Goal: Entertainment & Leisure: Consume media (video, audio)

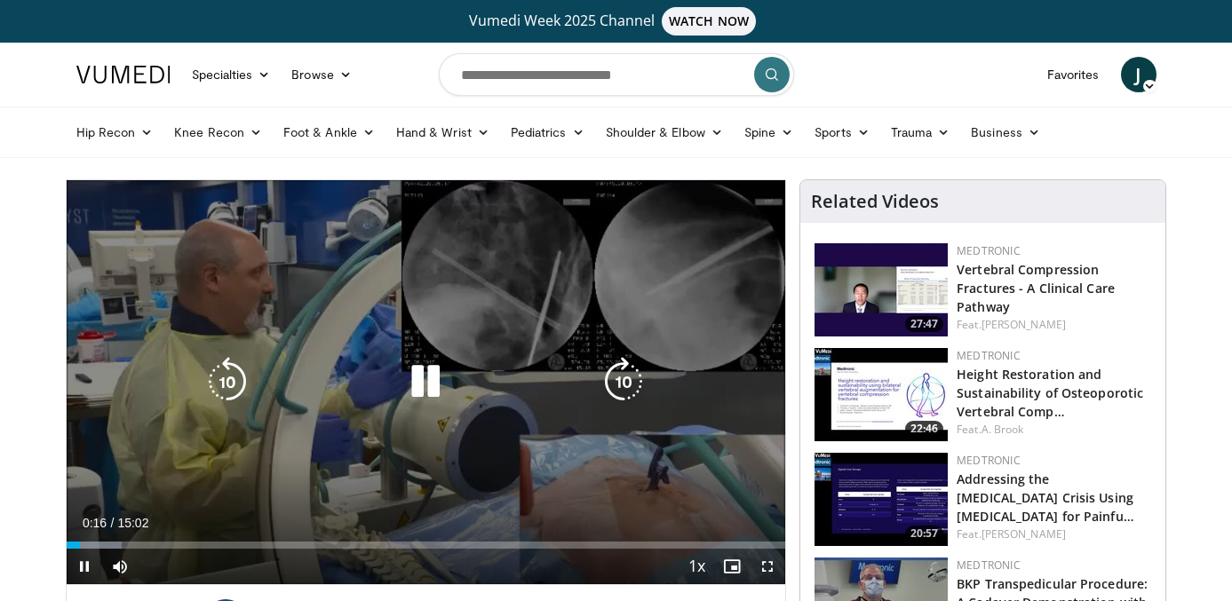
click at [594, 375] on div "Video Player" at bounding box center [426, 382] width 432 height 36
click at [616, 381] on icon "Video Player" at bounding box center [624, 382] width 50 height 50
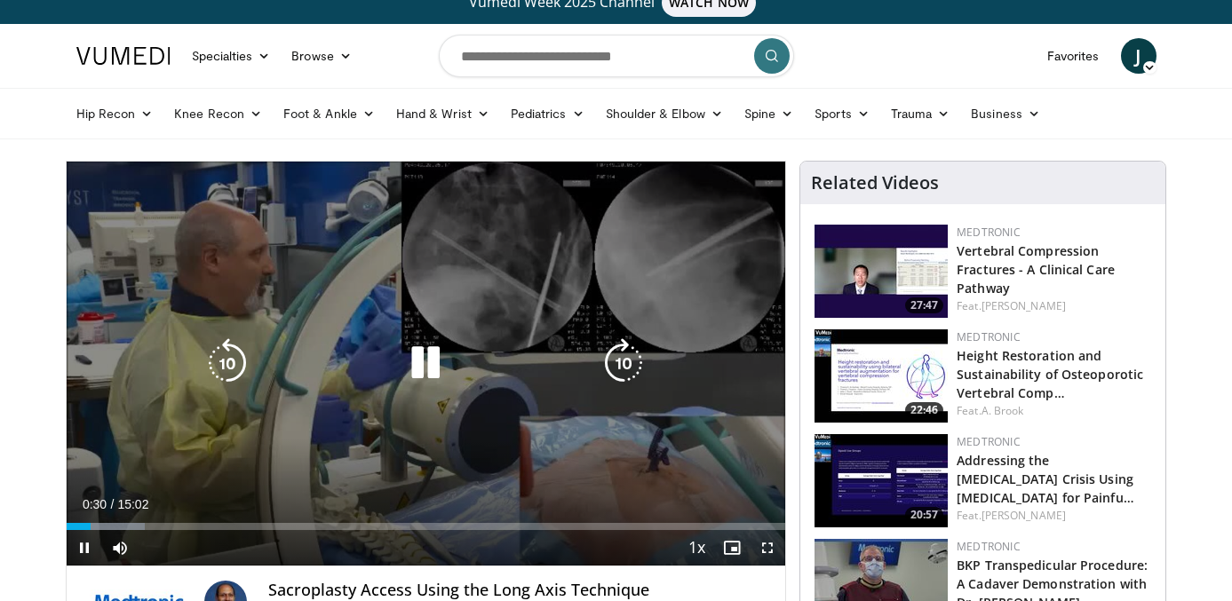
scroll to position [28, 0]
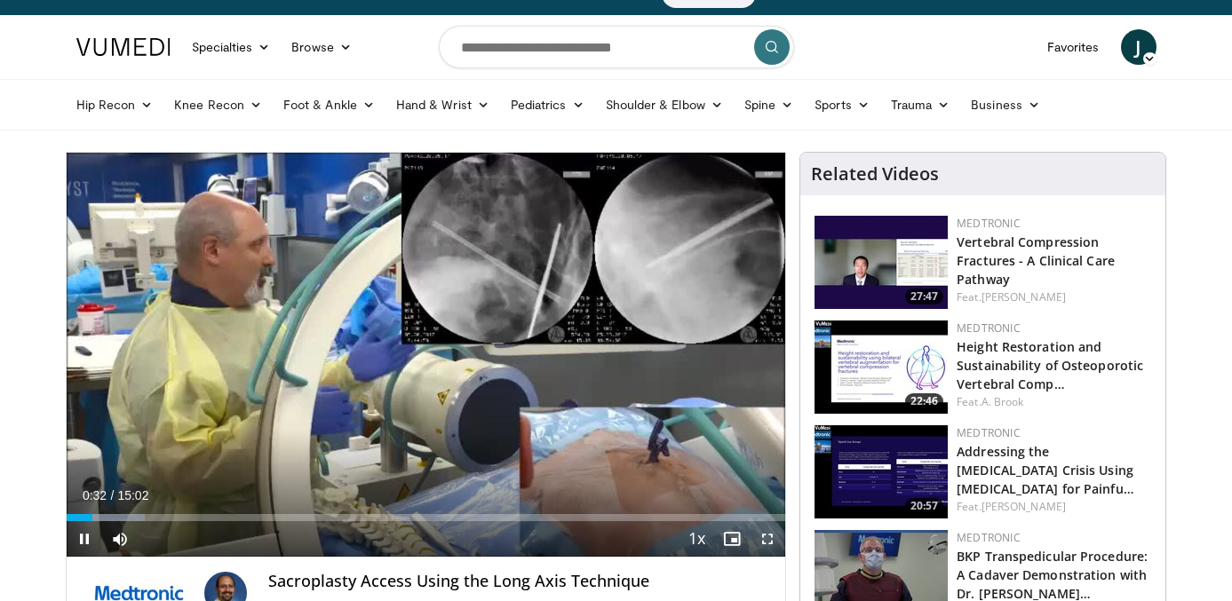
click at [778, 539] on span "Video Player" at bounding box center [768, 539] width 36 height 36
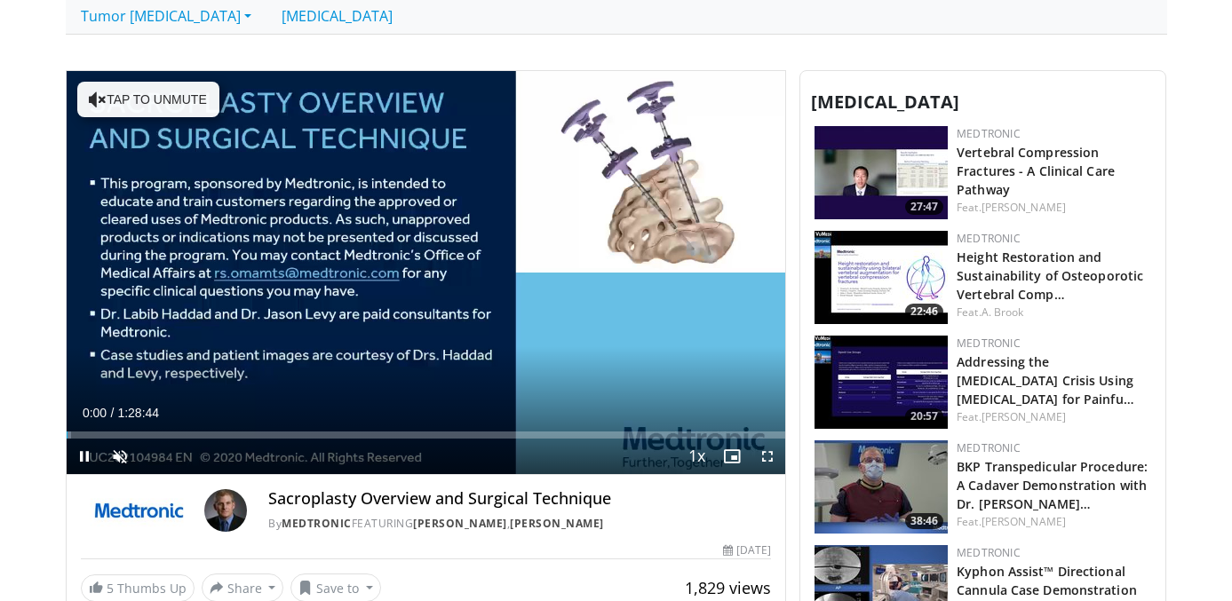
scroll to position [405, 0]
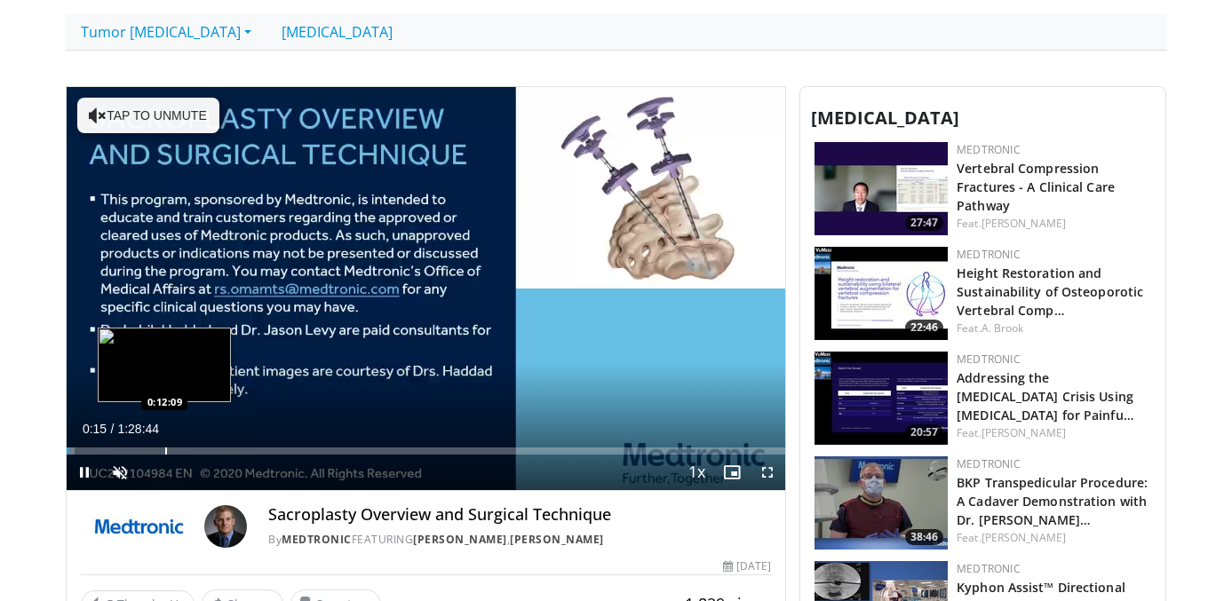
click at [164, 445] on div "Loaded : 1.12% 0:00:15 0:12:09" at bounding box center [426, 446] width 719 height 17
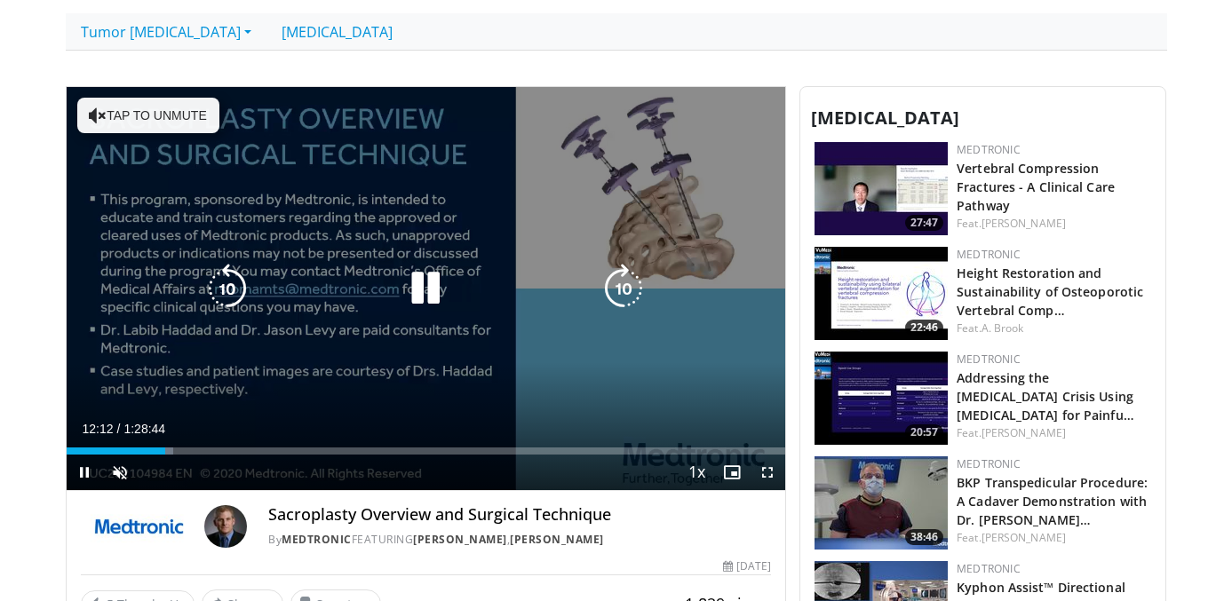
click at [155, 110] on button "Tap to unmute" at bounding box center [148, 116] width 142 height 36
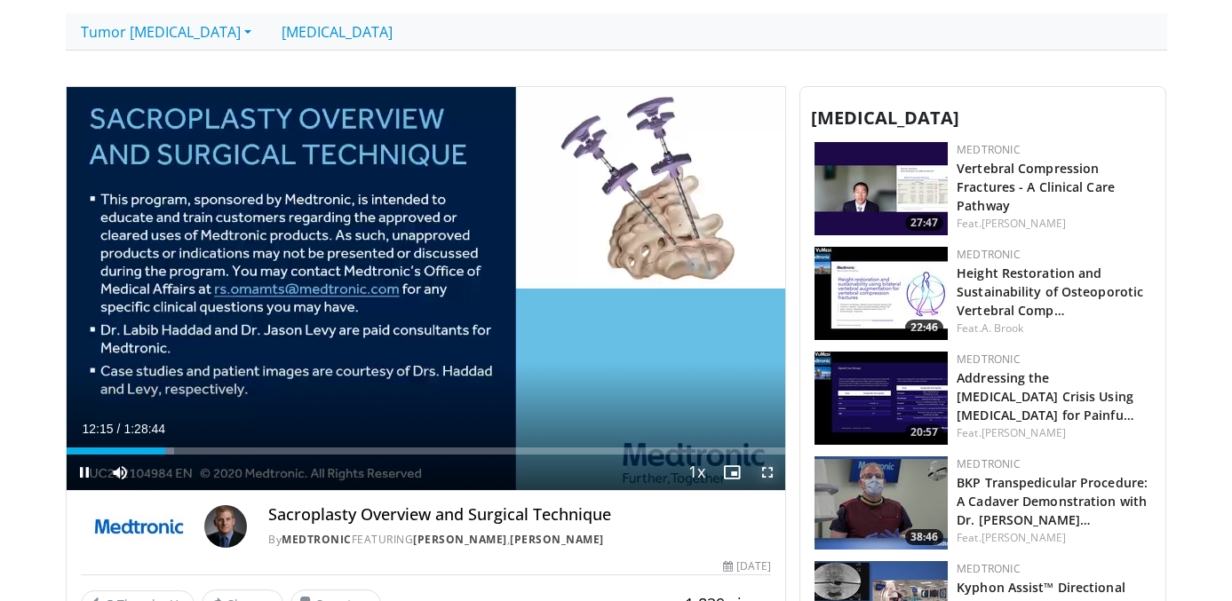
click at [771, 473] on span "Video Player" at bounding box center [768, 473] width 36 height 36
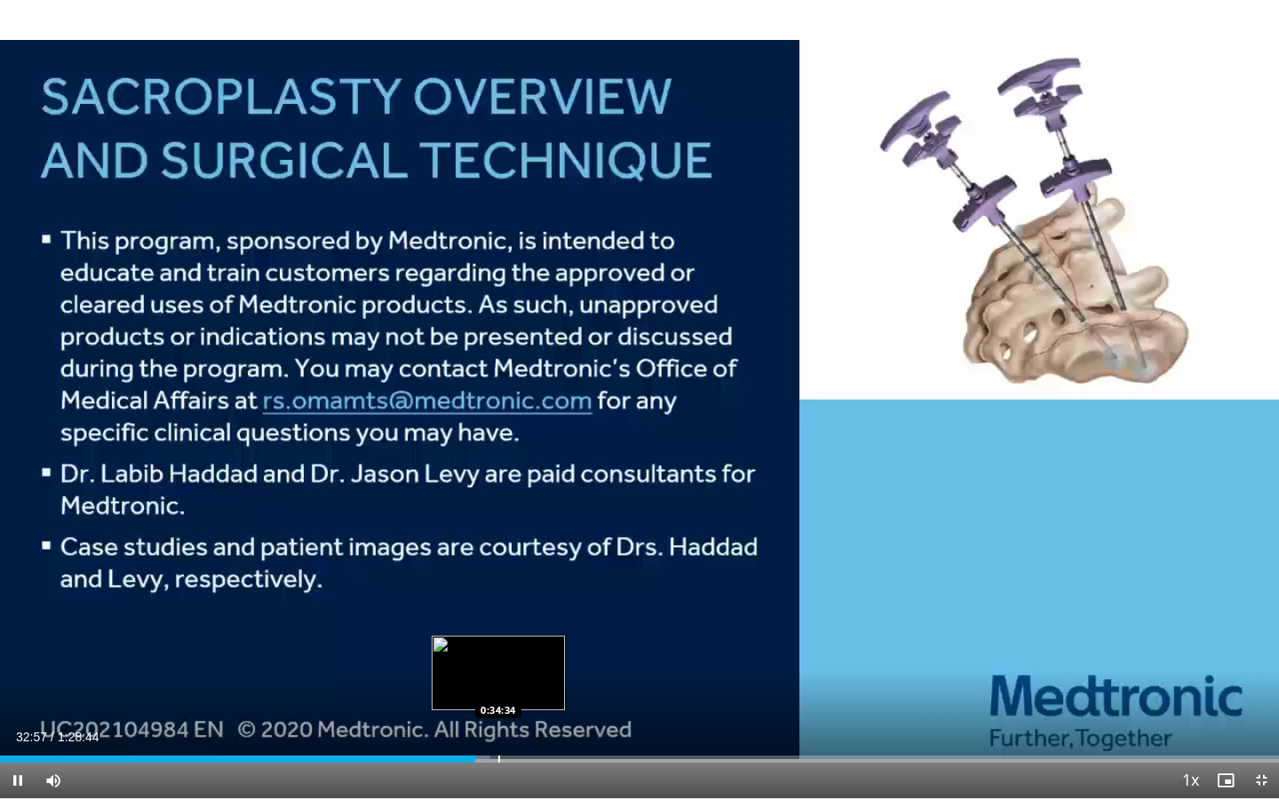
click at [497, 600] on div "Loaded : 38.35% 0:32:57 0:34:34" at bounding box center [639, 754] width 1279 height 17
click at [450, 600] on div "0:34:40" at bounding box center [249, 759] width 499 height 7
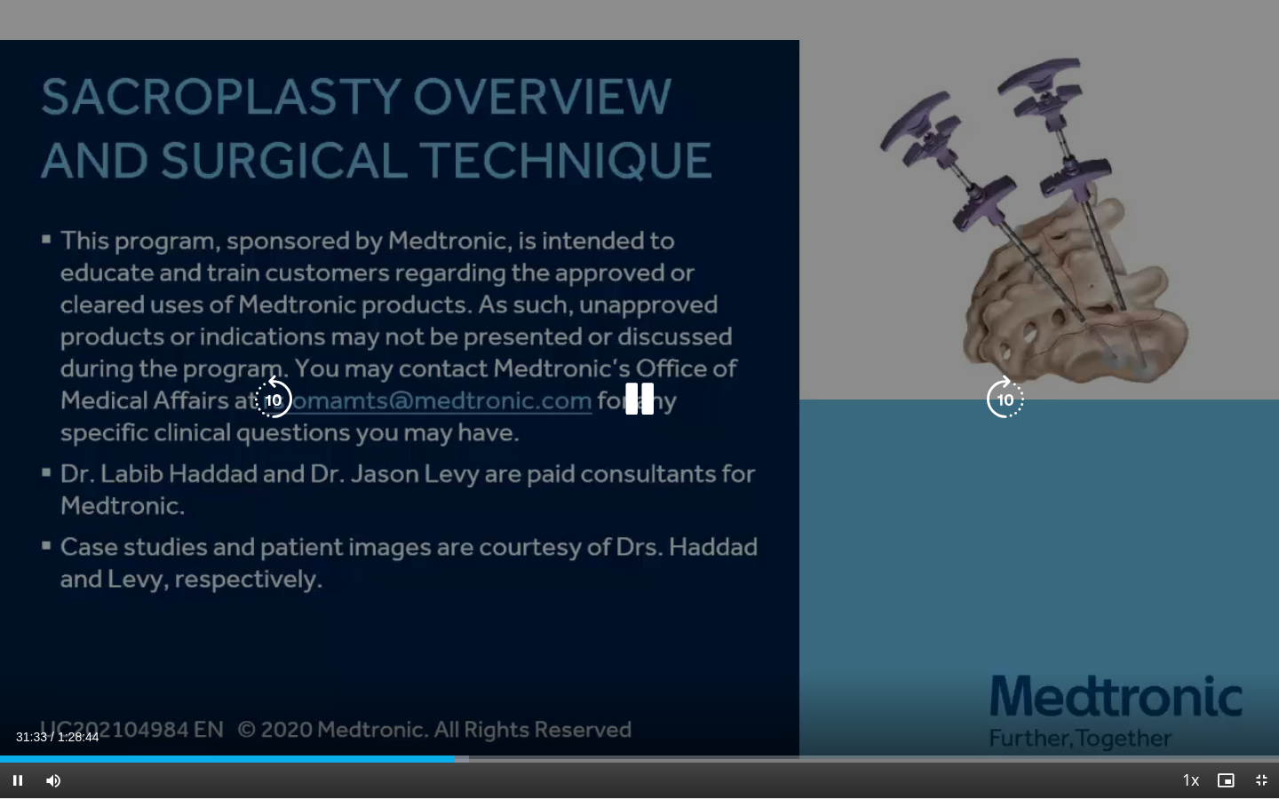
click at [1003, 391] on icon "Video Player" at bounding box center [1006, 400] width 50 height 50
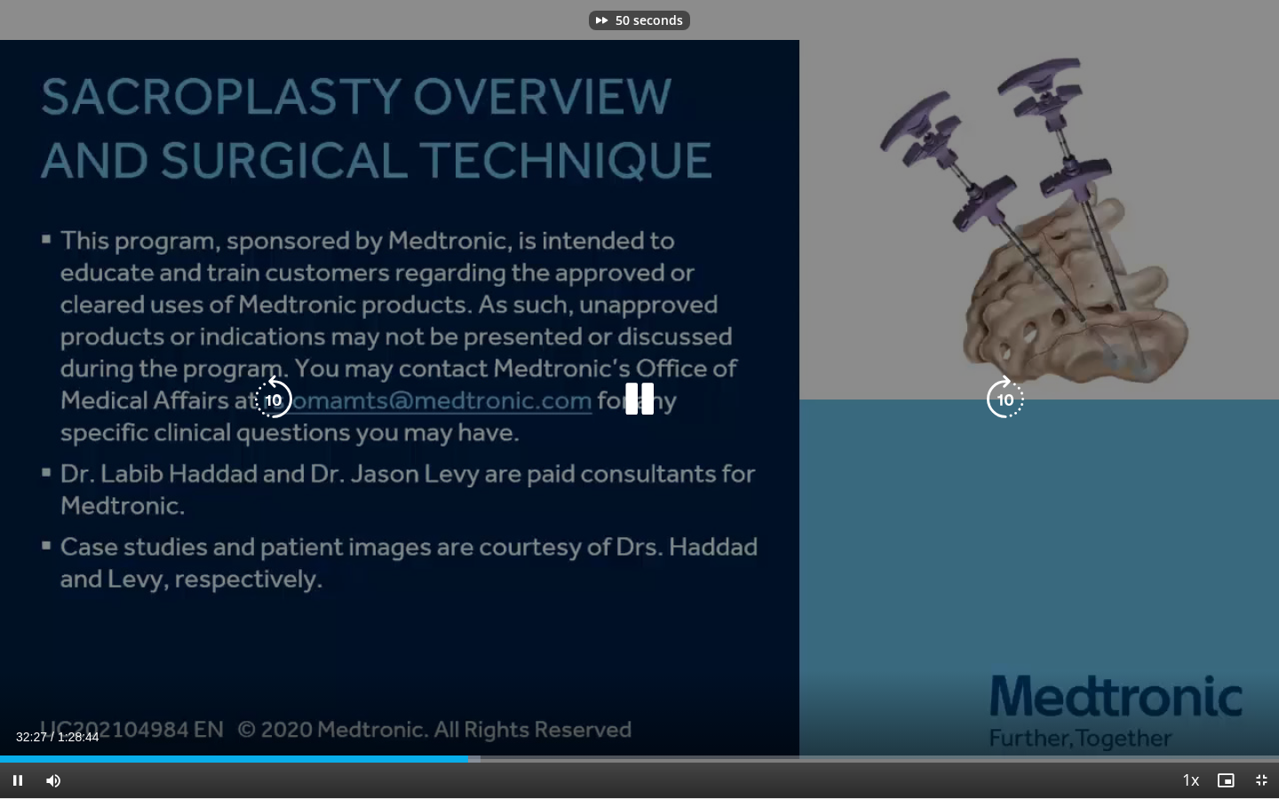
click at [1003, 391] on icon "Video Player" at bounding box center [1006, 400] width 50 height 50
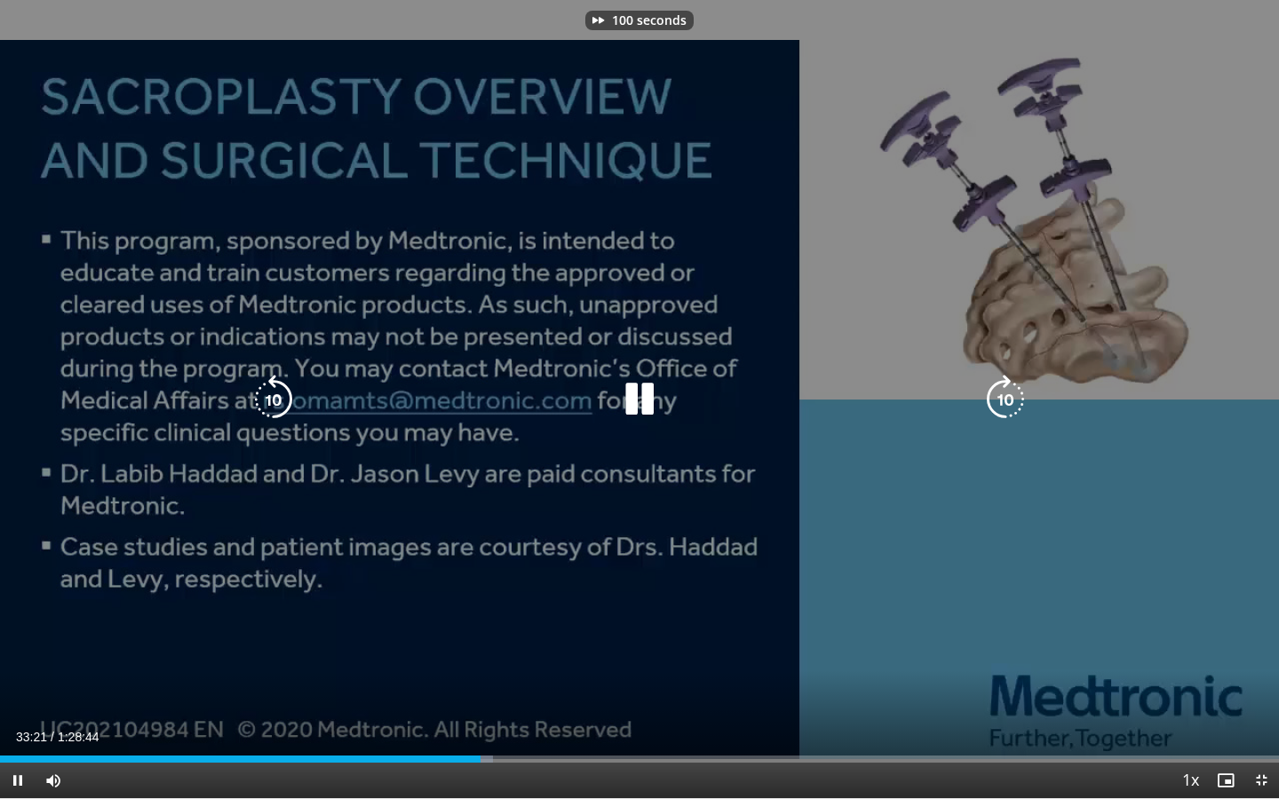
click at [1003, 391] on icon "Video Player" at bounding box center [1006, 400] width 50 height 50
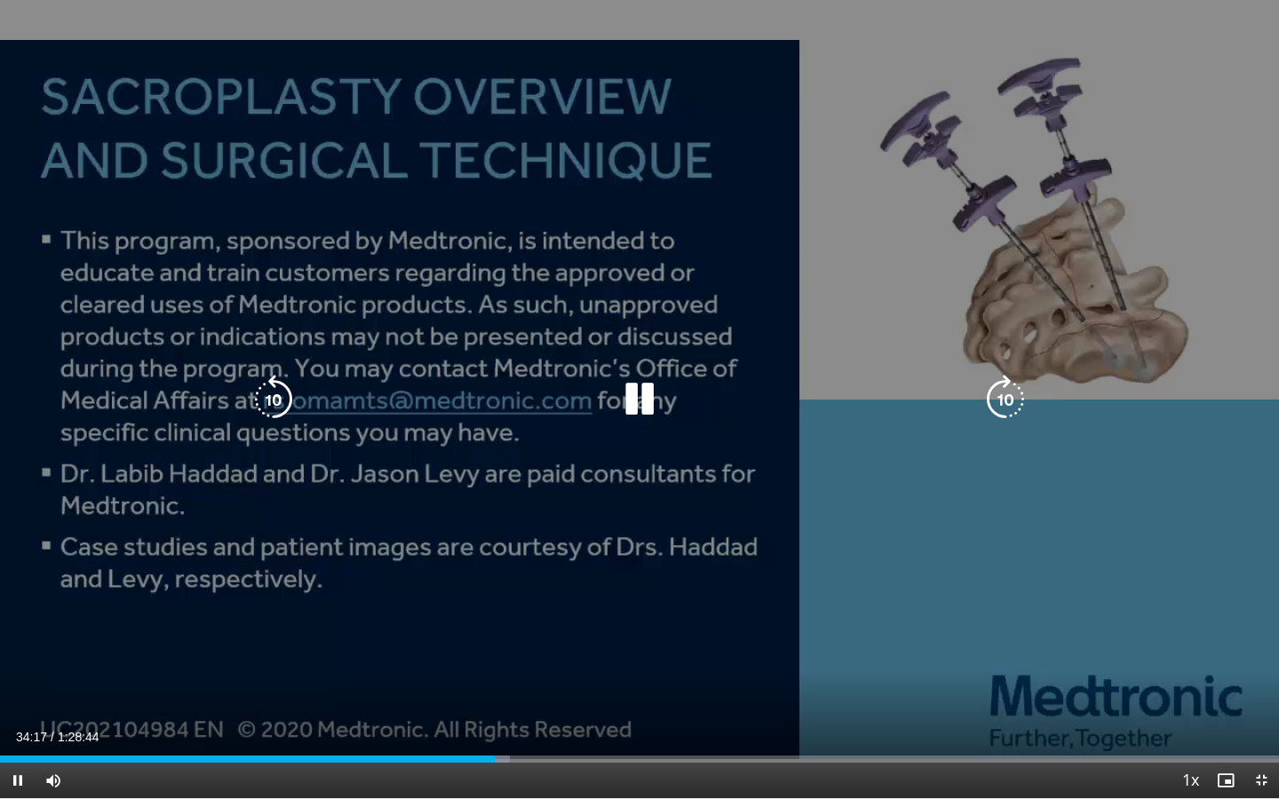
click at [1003, 391] on icon "Video Player" at bounding box center [1006, 400] width 50 height 50
click at [1015, 403] on icon "Video Player" at bounding box center [1006, 400] width 50 height 50
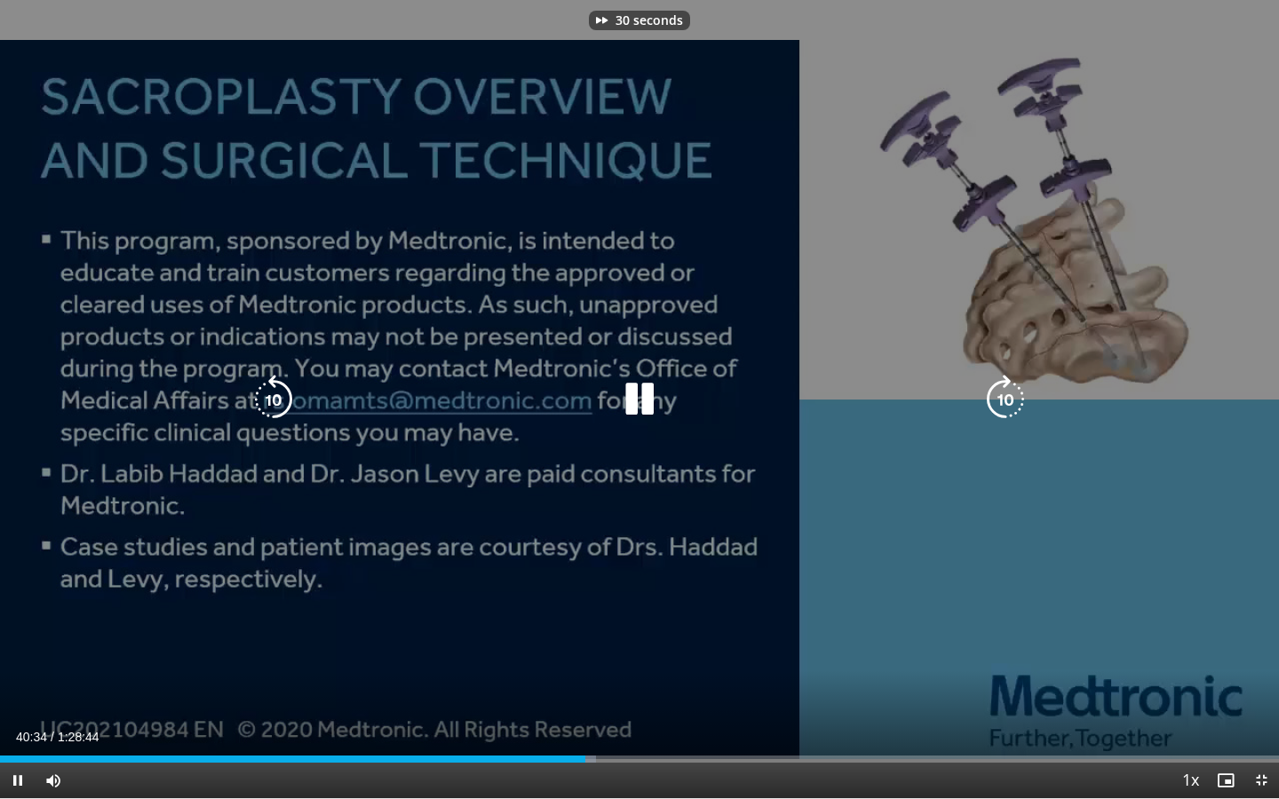
click at [1015, 403] on icon "Video Player" at bounding box center [1006, 400] width 50 height 50
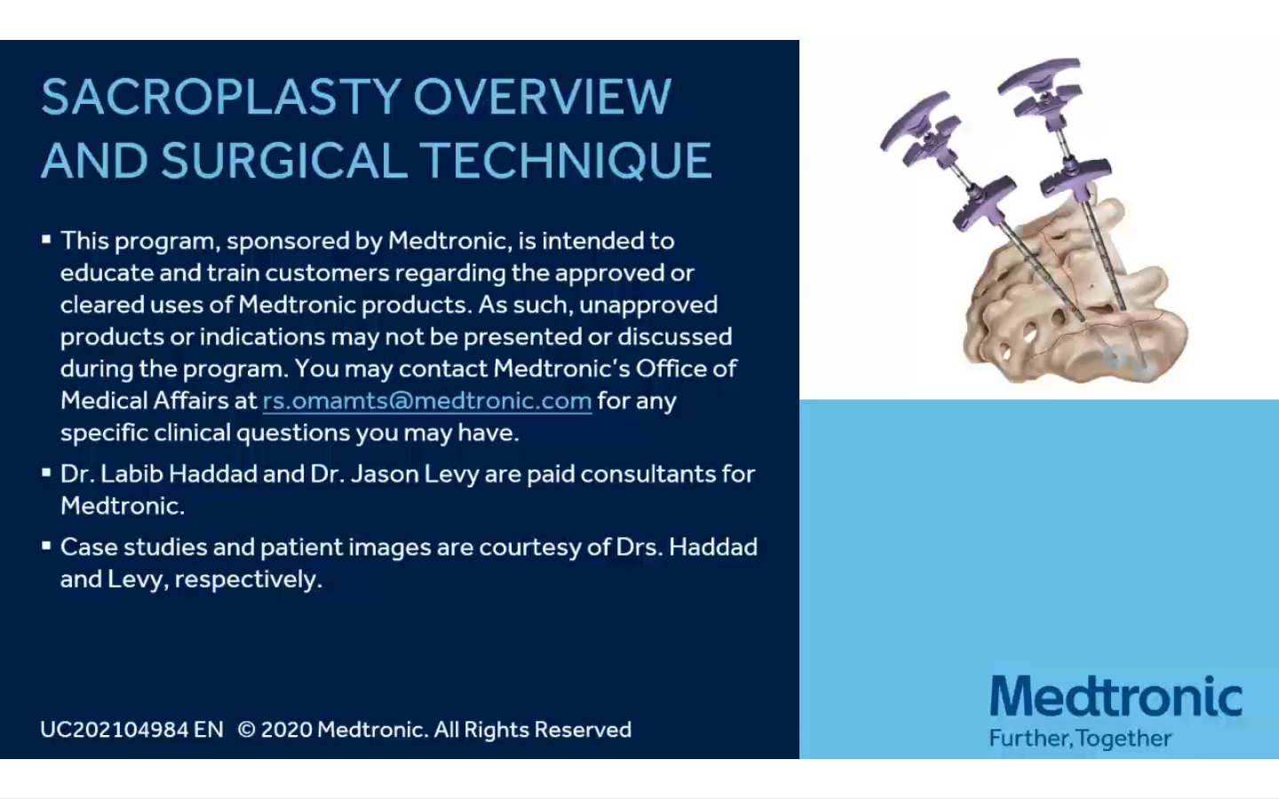
click at [1015, 404] on div "40 seconds Tap to unmute" at bounding box center [639, 399] width 1279 height 798
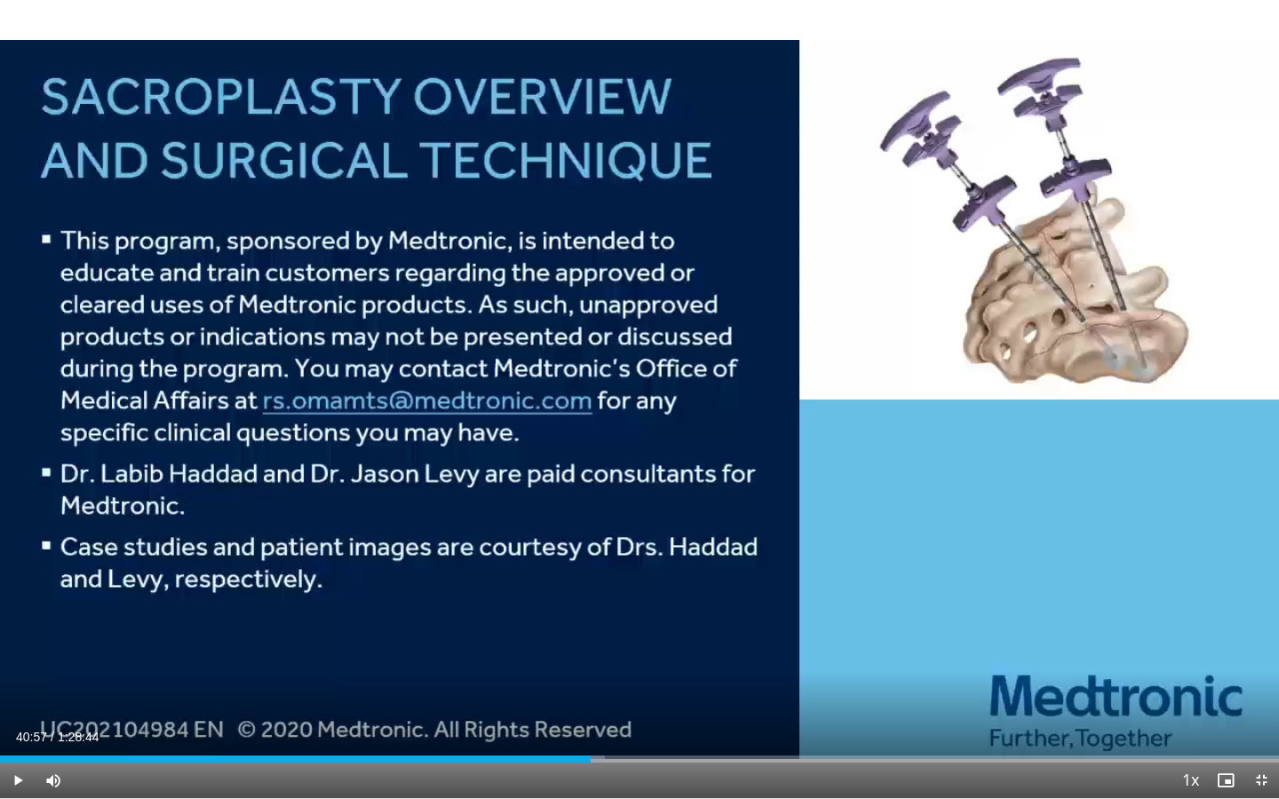
click at [1015, 404] on div "40 seconds Tap to unmute" at bounding box center [639, 399] width 1279 height 798
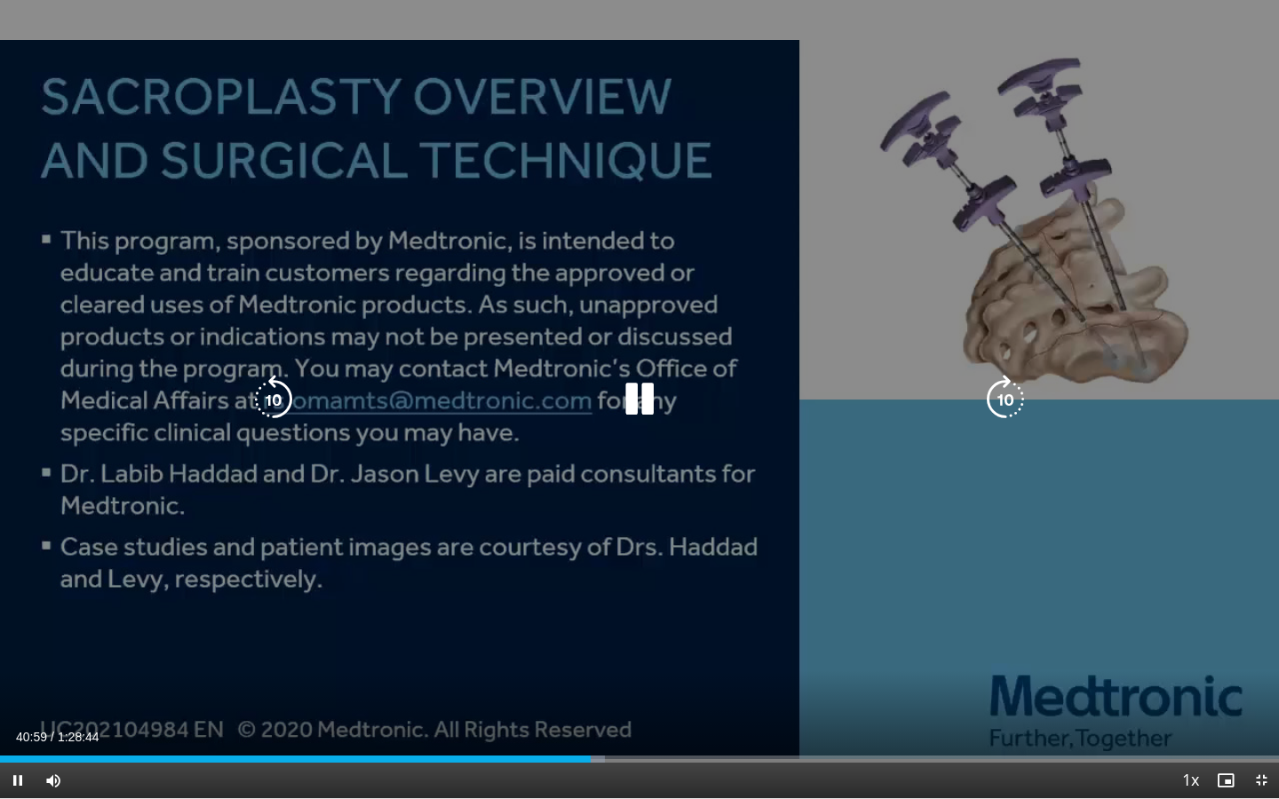
click at [1004, 393] on icon "Video Player" at bounding box center [1006, 400] width 50 height 50
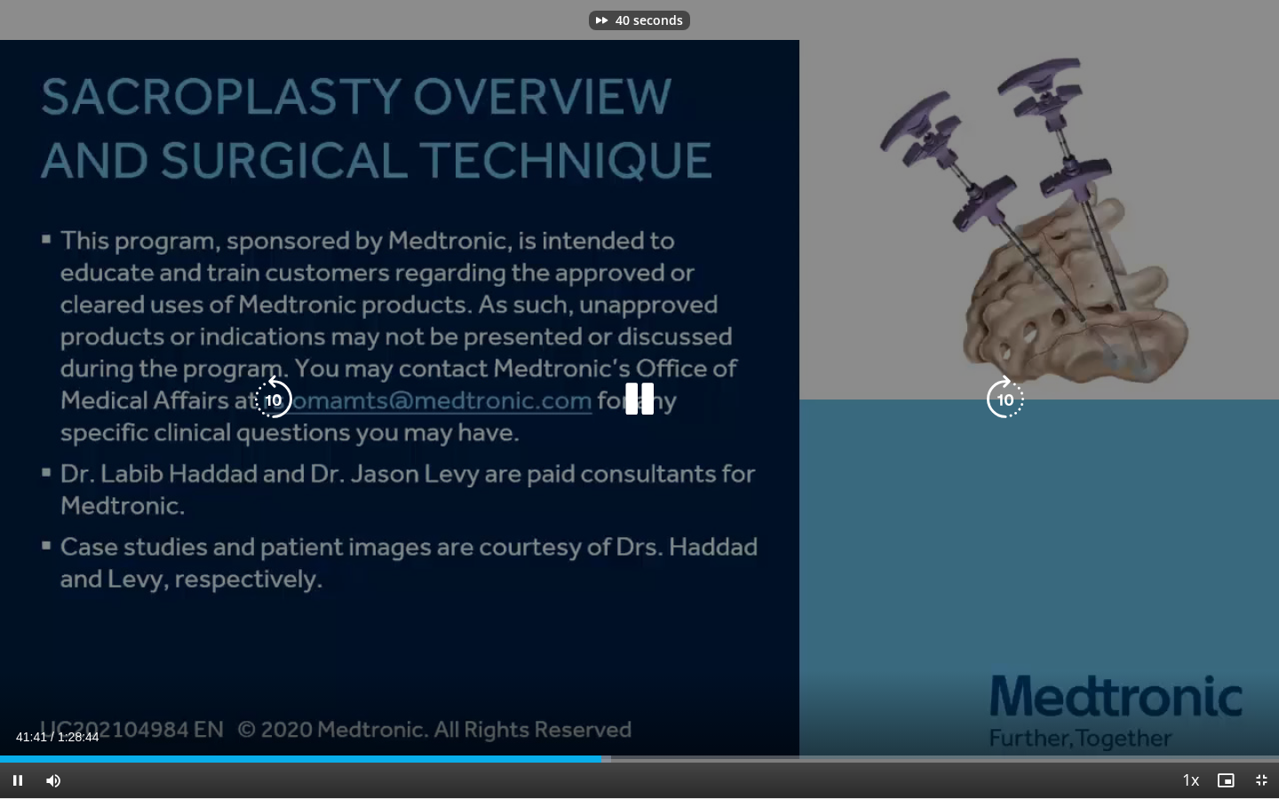
click at [1004, 393] on icon "Video Player" at bounding box center [1006, 400] width 50 height 50
click at [1010, 398] on icon "Video Player" at bounding box center [1006, 400] width 50 height 50
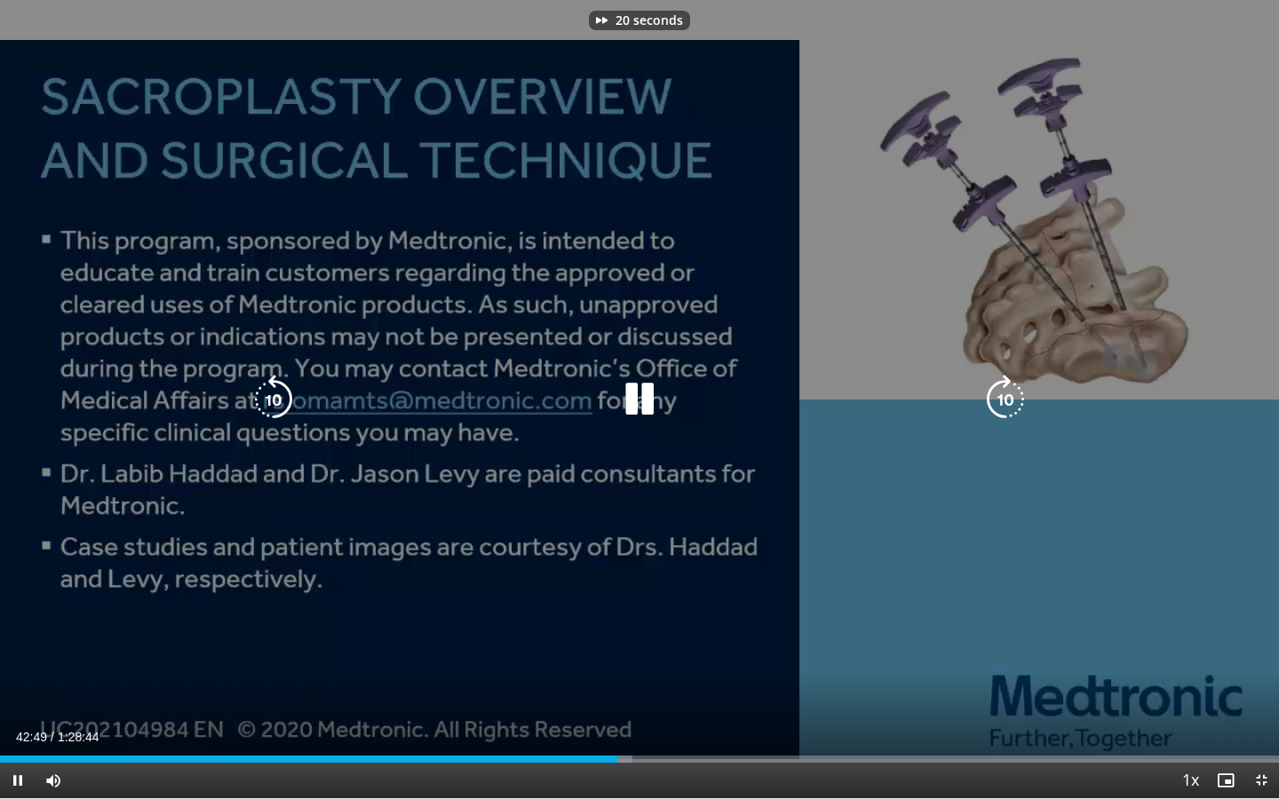
click at [1010, 398] on icon "Video Player" at bounding box center [1006, 400] width 50 height 50
click at [1014, 385] on icon "Video Player" at bounding box center [1006, 400] width 50 height 50
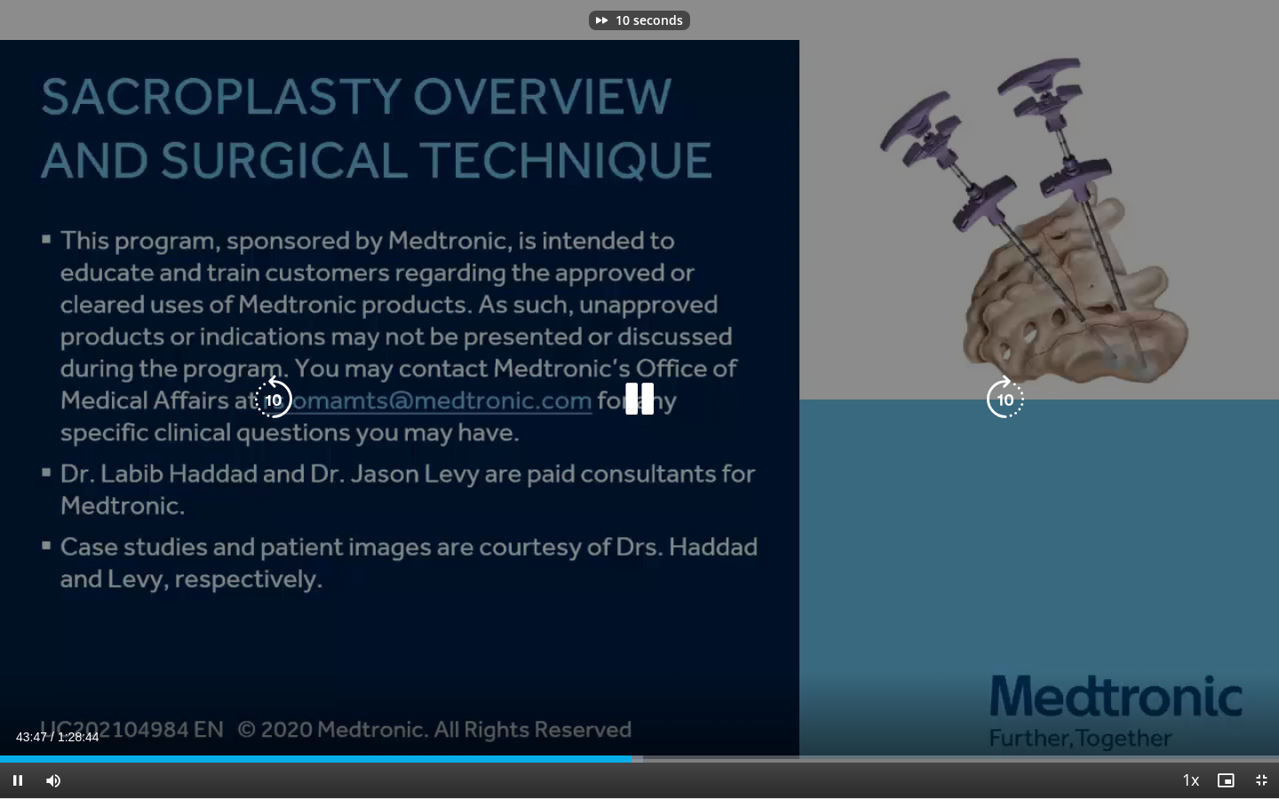
click at [1014, 385] on icon "Video Player" at bounding box center [1006, 400] width 50 height 50
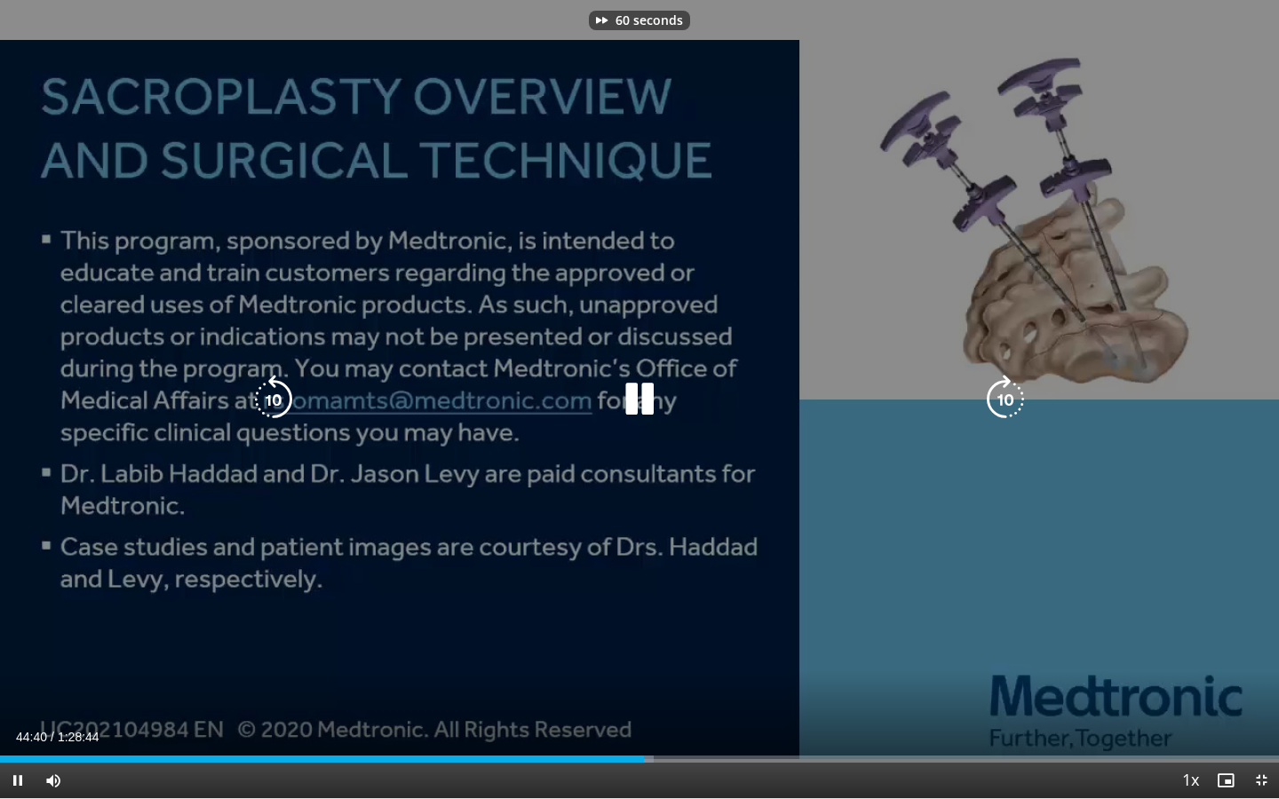
click at [1014, 385] on icon "Video Player" at bounding box center [1006, 400] width 50 height 50
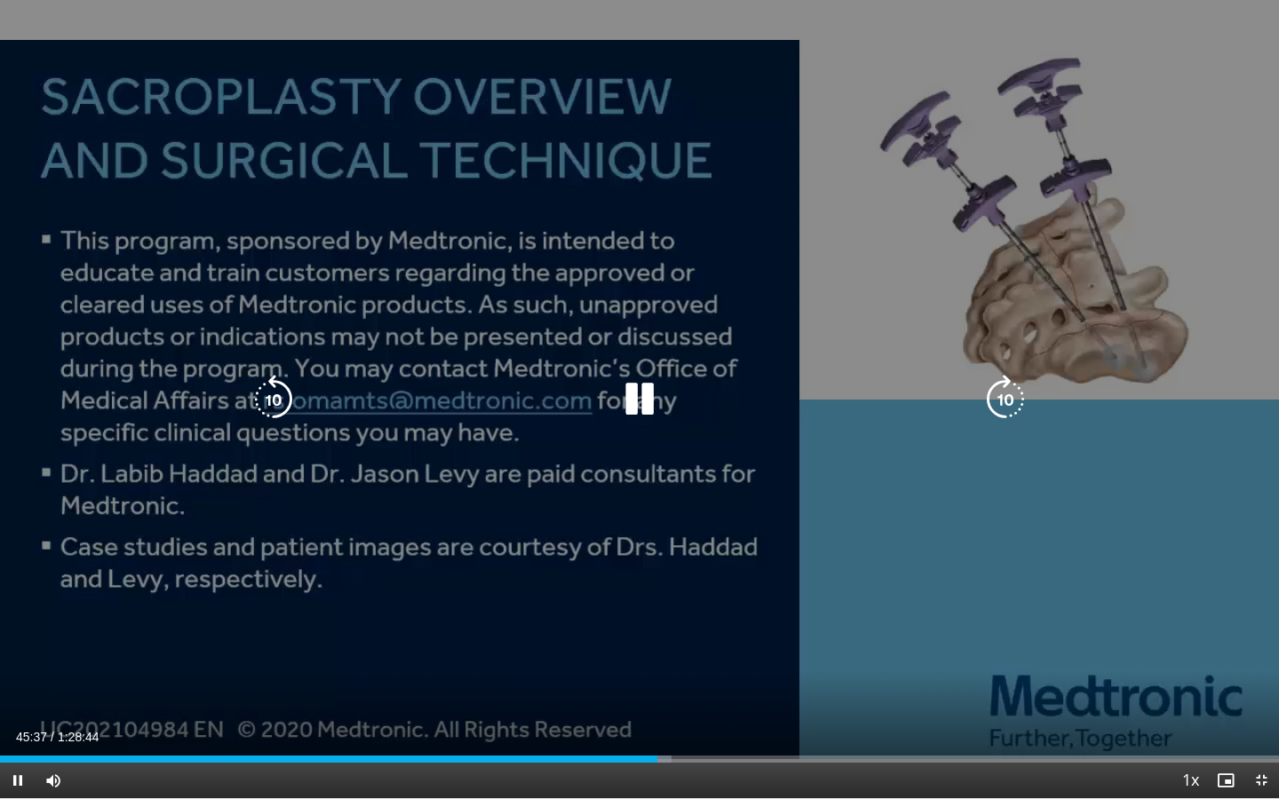
click at [1001, 410] on icon "Video Player" at bounding box center [1006, 400] width 50 height 50
click at [1007, 409] on icon "Video Player" at bounding box center [1006, 400] width 50 height 50
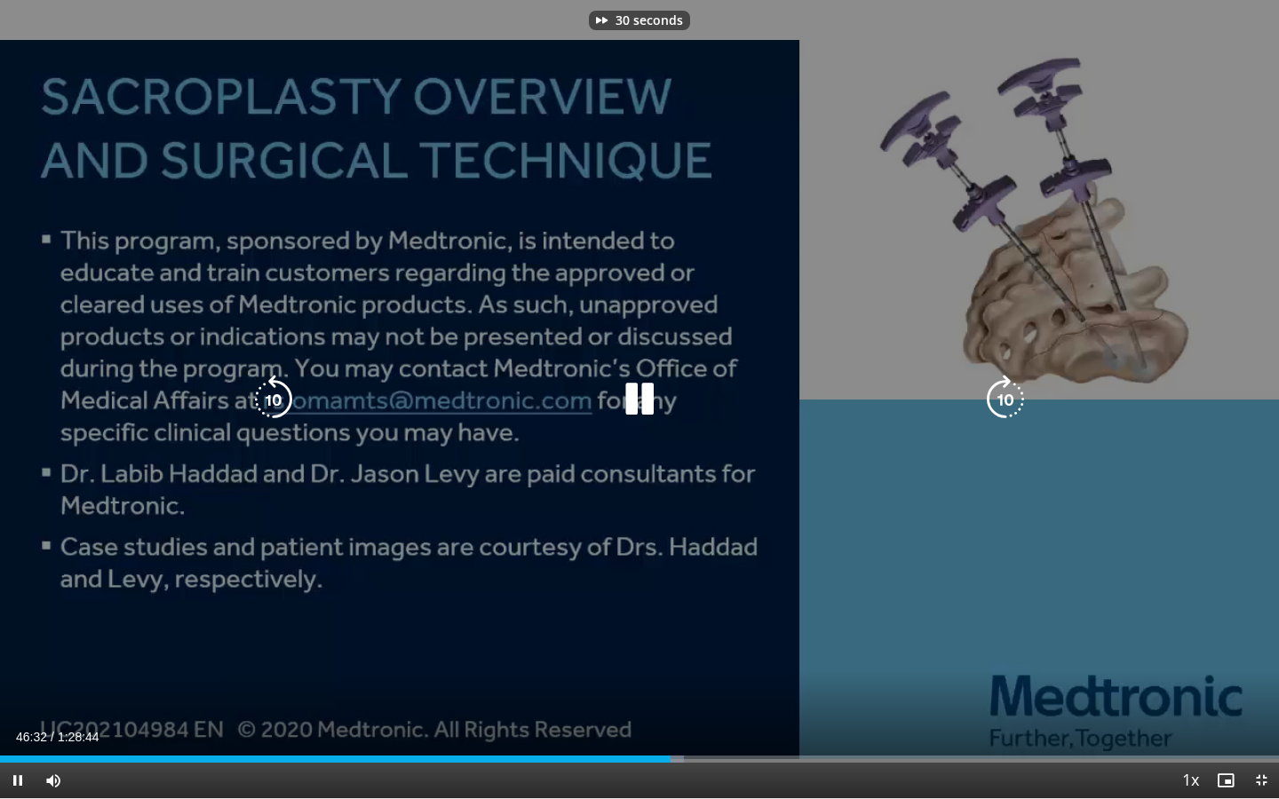
click at [1007, 409] on icon "Video Player" at bounding box center [1006, 400] width 50 height 50
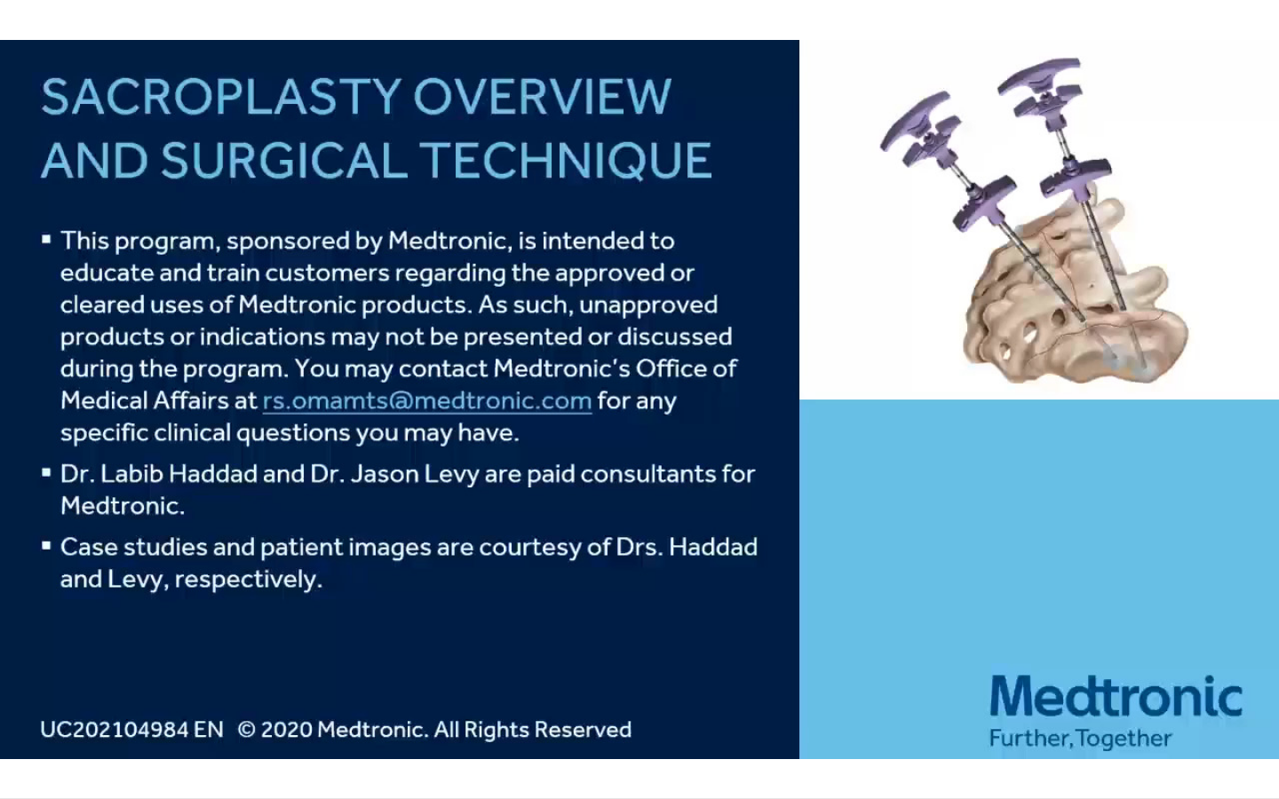
click at [1007, 409] on div "40 seconds Tap to unmute" at bounding box center [639, 399] width 1279 height 798
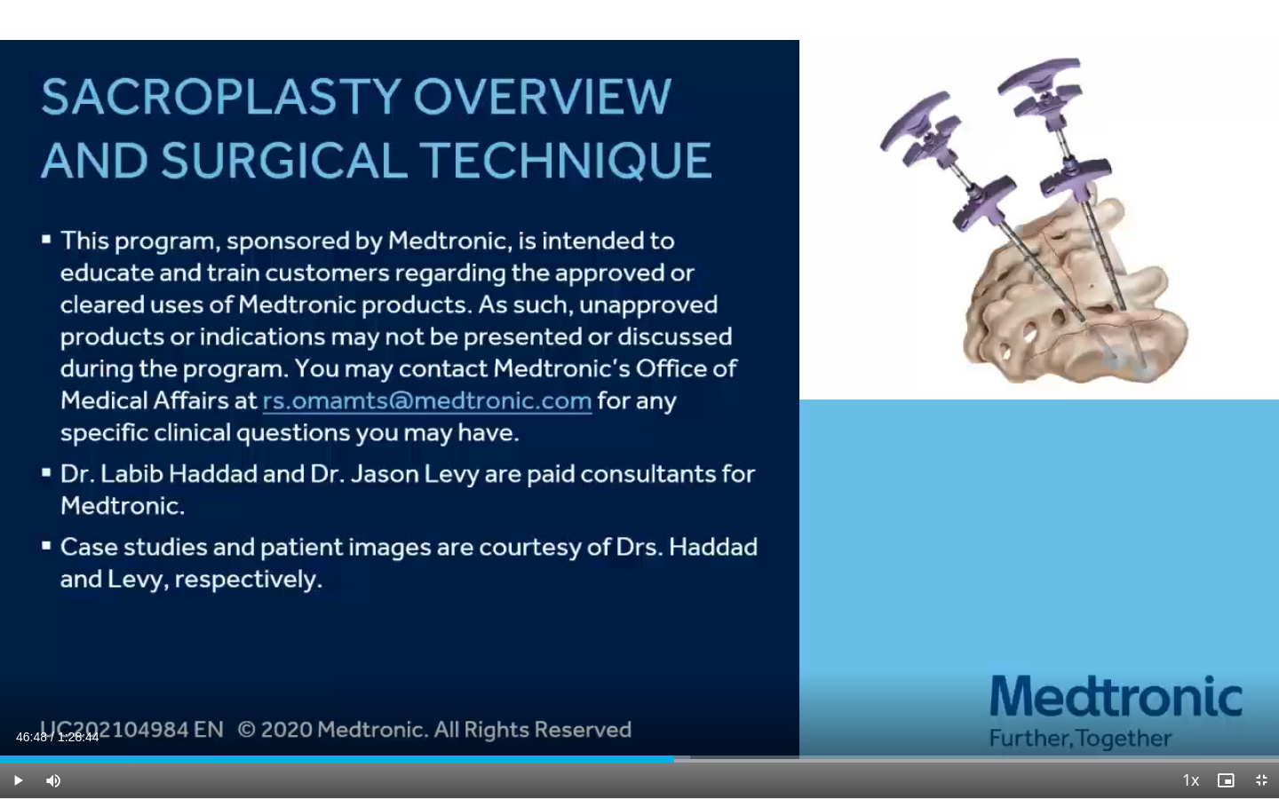
click at [1007, 409] on div "40 seconds Tap to unmute" at bounding box center [639, 399] width 1279 height 798
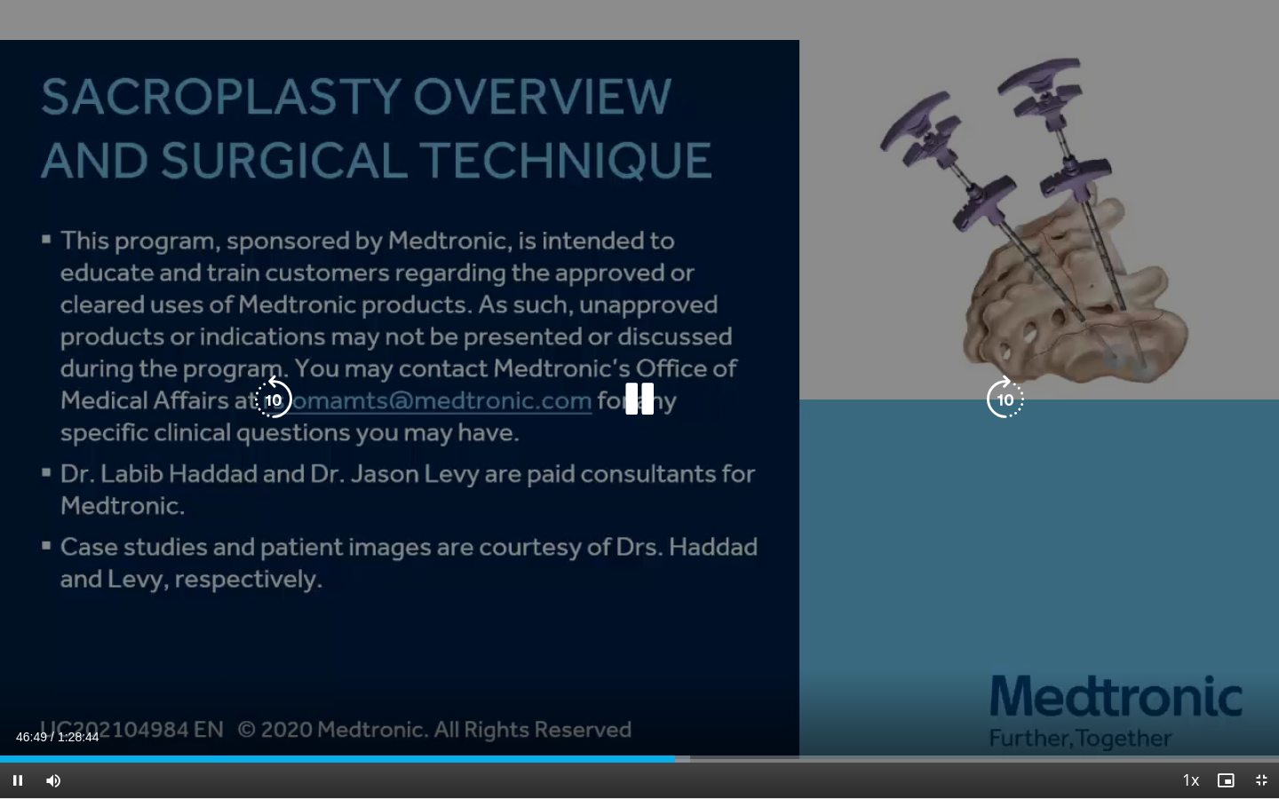
click at [1002, 410] on icon "Video Player" at bounding box center [1006, 400] width 50 height 50
click at [1015, 403] on icon "Video Player" at bounding box center [1006, 400] width 50 height 50
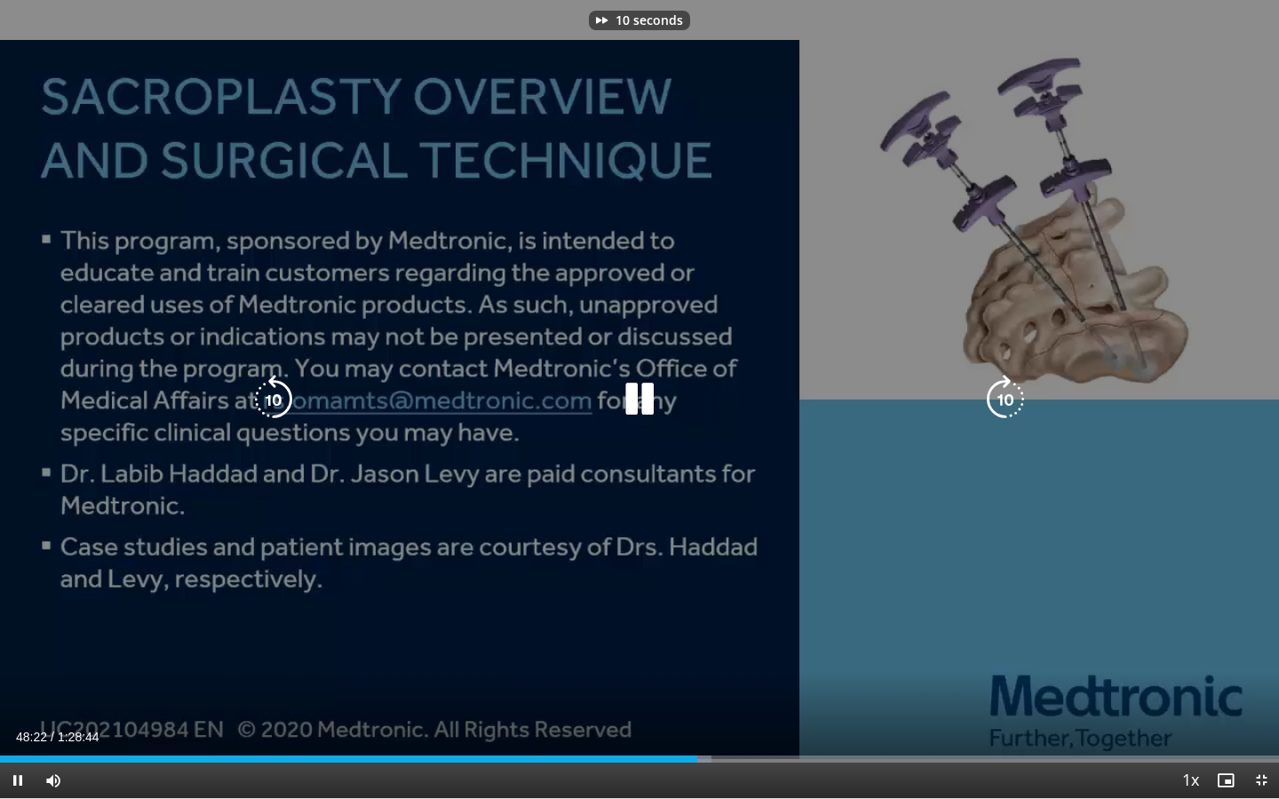
click at [1015, 403] on icon "Video Player" at bounding box center [1006, 400] width 50 height 50
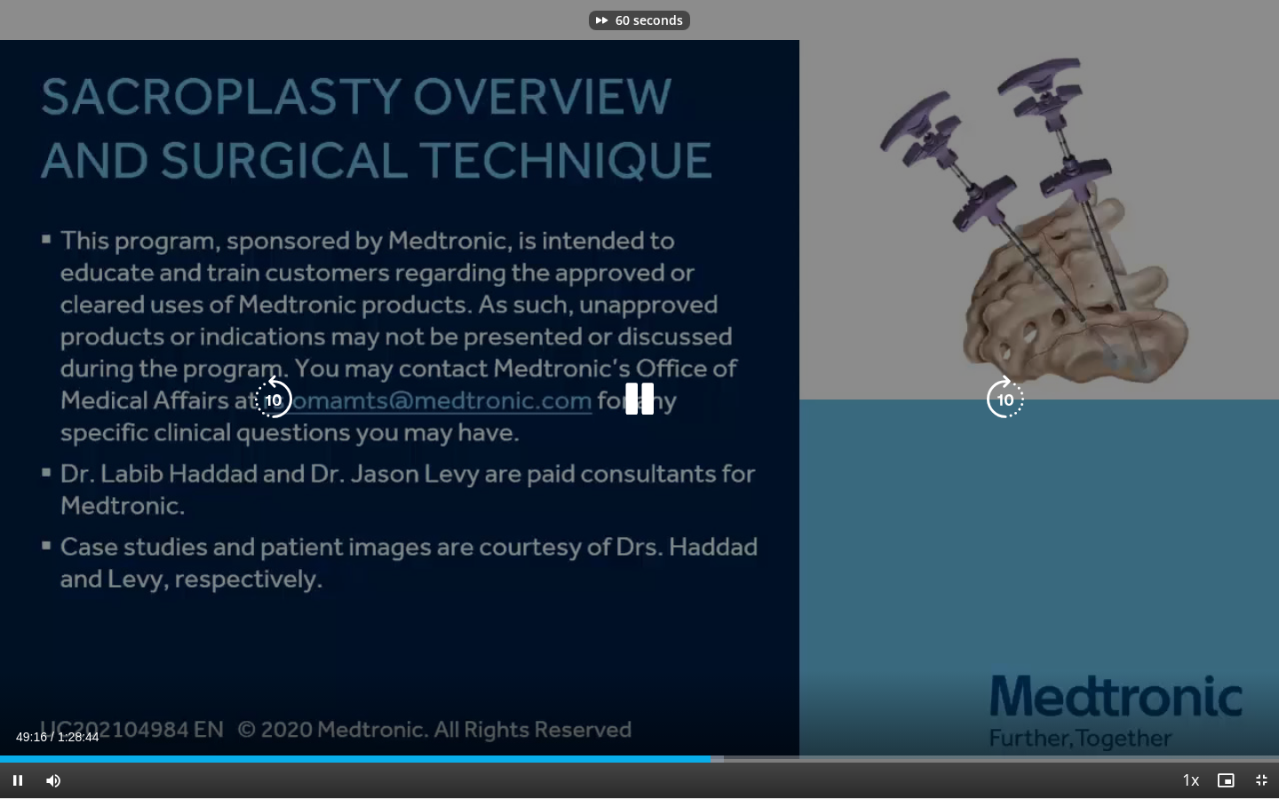
click at [1015, 403] on icon "Video Player" at bounding box center [1006, 400] width 50 height 50
click at [996, 394] on icon "Video Player" at bounding box center [1006, 400] width 50 height 50
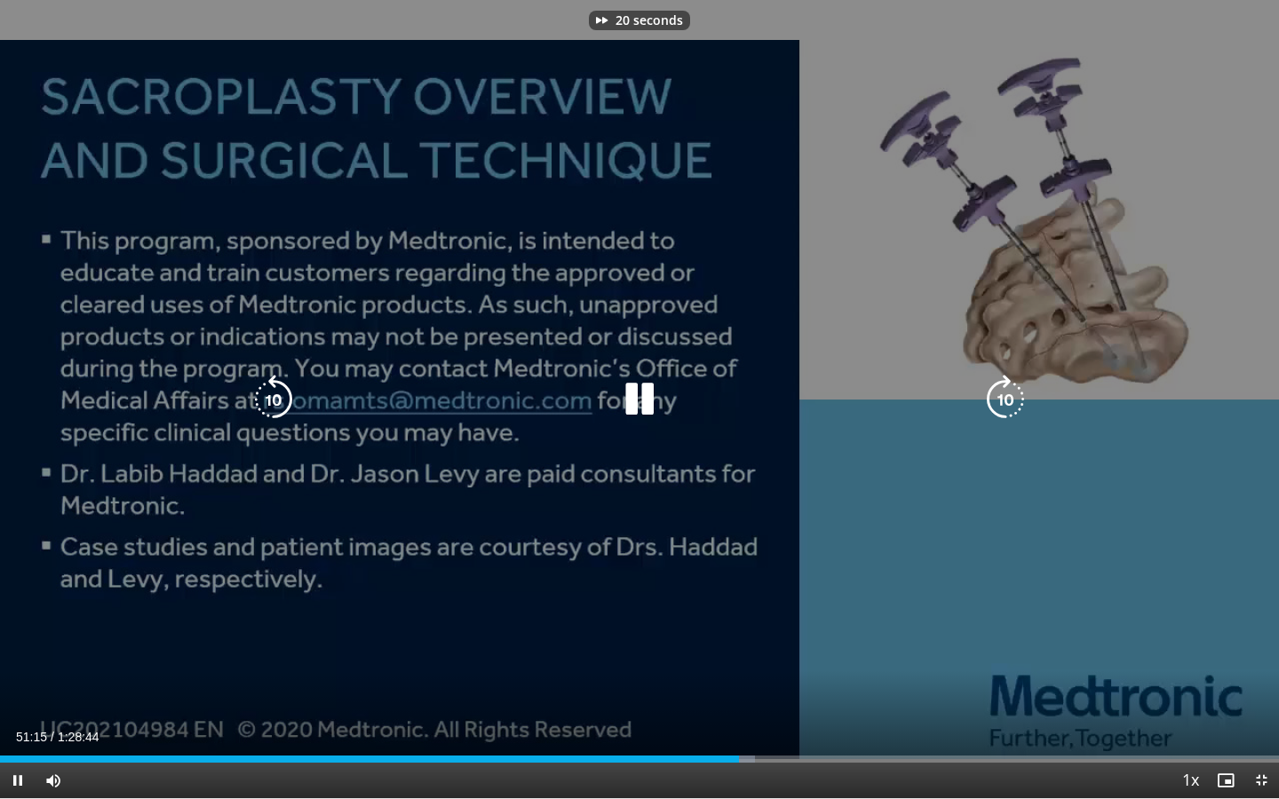
click at [996, 394] on icon "Video Player" at bounding box center [1006, 400] width 50 height 50
click at [1006, 403] on icon "Video Player" at bounding box center [1006, 400] width 50 height 50
click at [1001, 399] on icon "Video Player" at bounding box center [1006, 400] width 50 height 50
click at [1012, 402] on icon "Video Player" at bounding box center [1006, 400] width 50 height 50
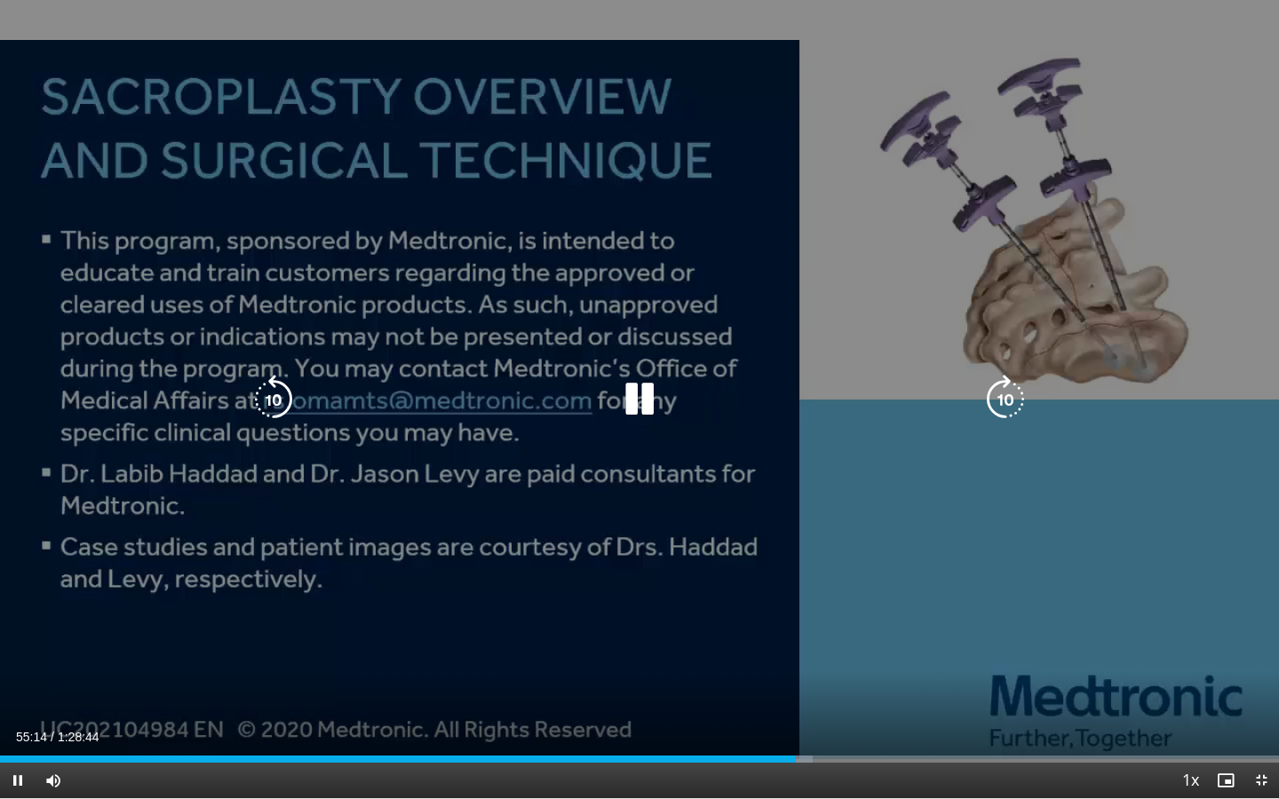
click at [1024, 412] on icon "Video Player" at bounding box center [1006, 400] width 50 height 50
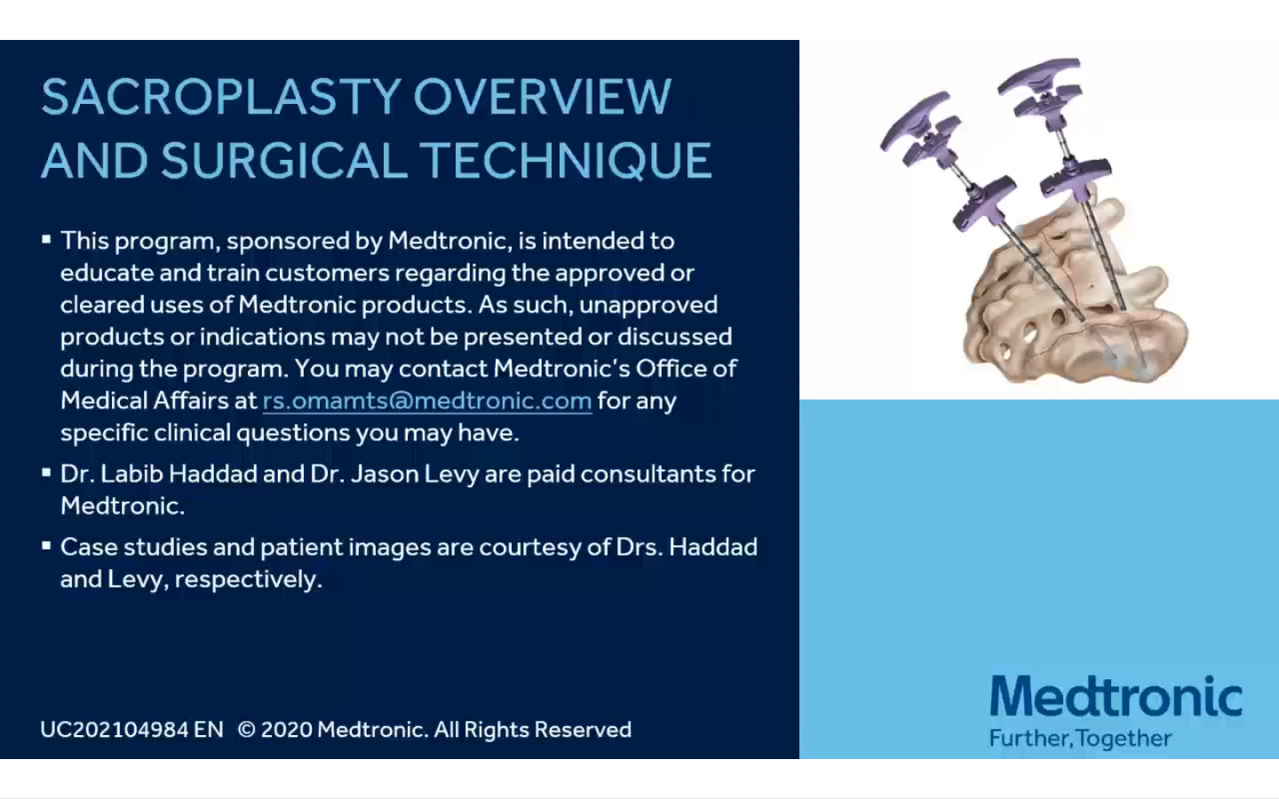
click at [1024, 412] on div "10 seconds Tap to unmute" at bounding box center [639, 399] width 1279 height 798
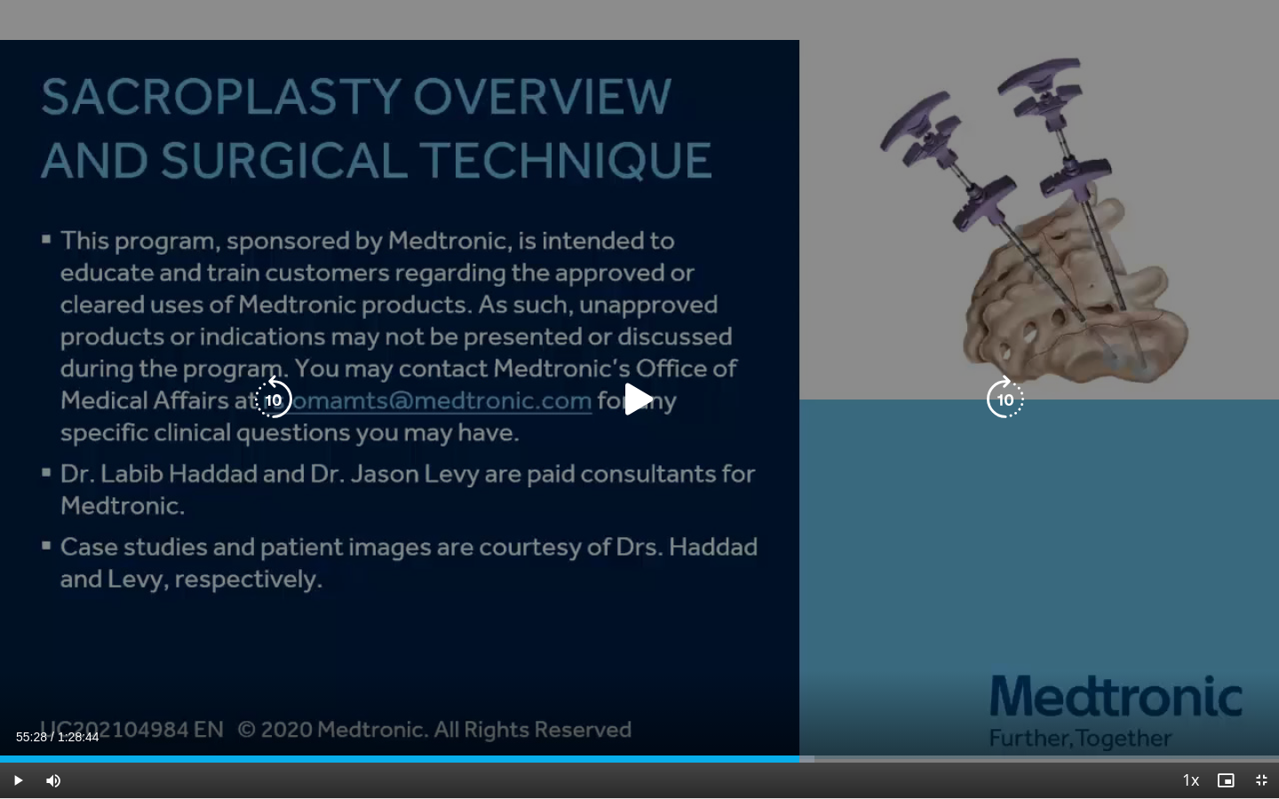
click at [644, 419] on icon "Video Player" at bounding box center [640, 400] width 50 height 50
click at [1011, 405] on icon "Video Player" at bounding box center [1006, 400] width 50 height 50
click at [1004, 403] on icon "Video Player" at bounding box center [1006, 400] width 50 height 50
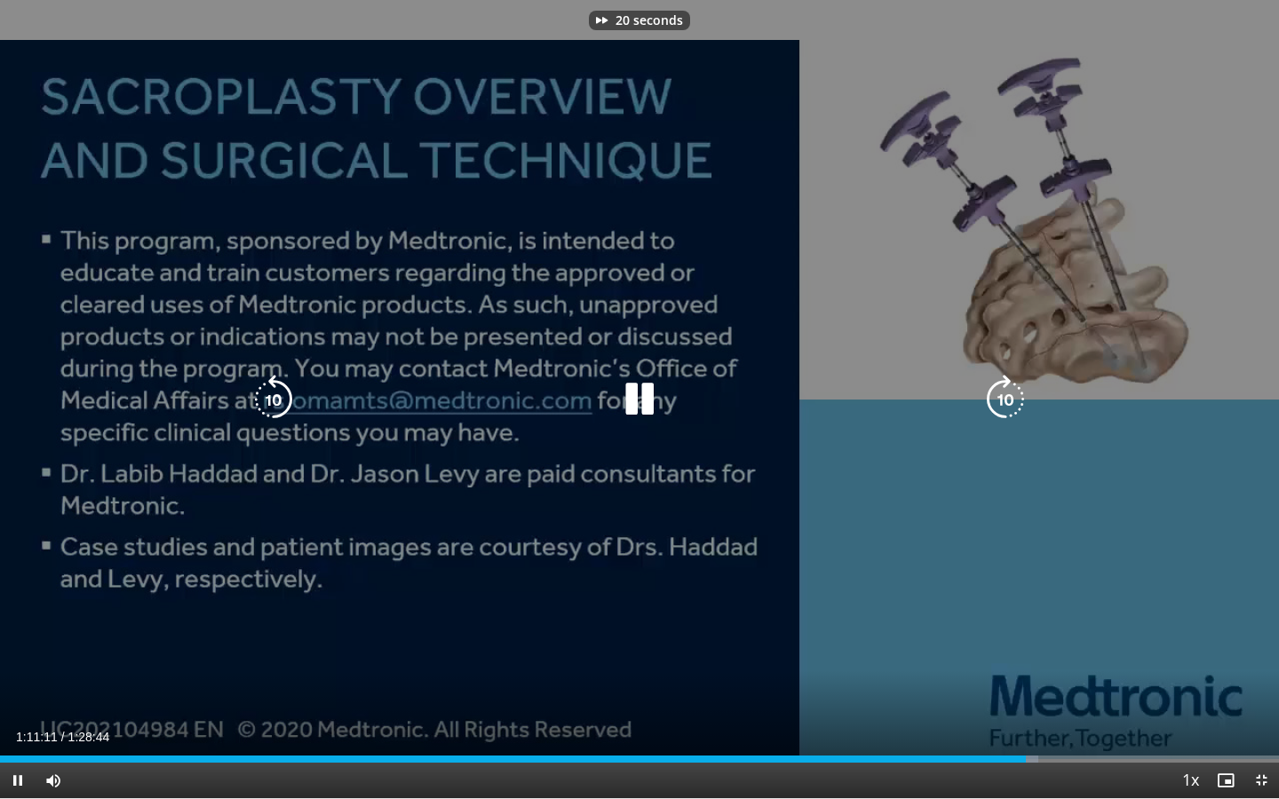
click at [1004, 403] on icon "Video Player" at bounding box center [1006, 400] width 50 height 50
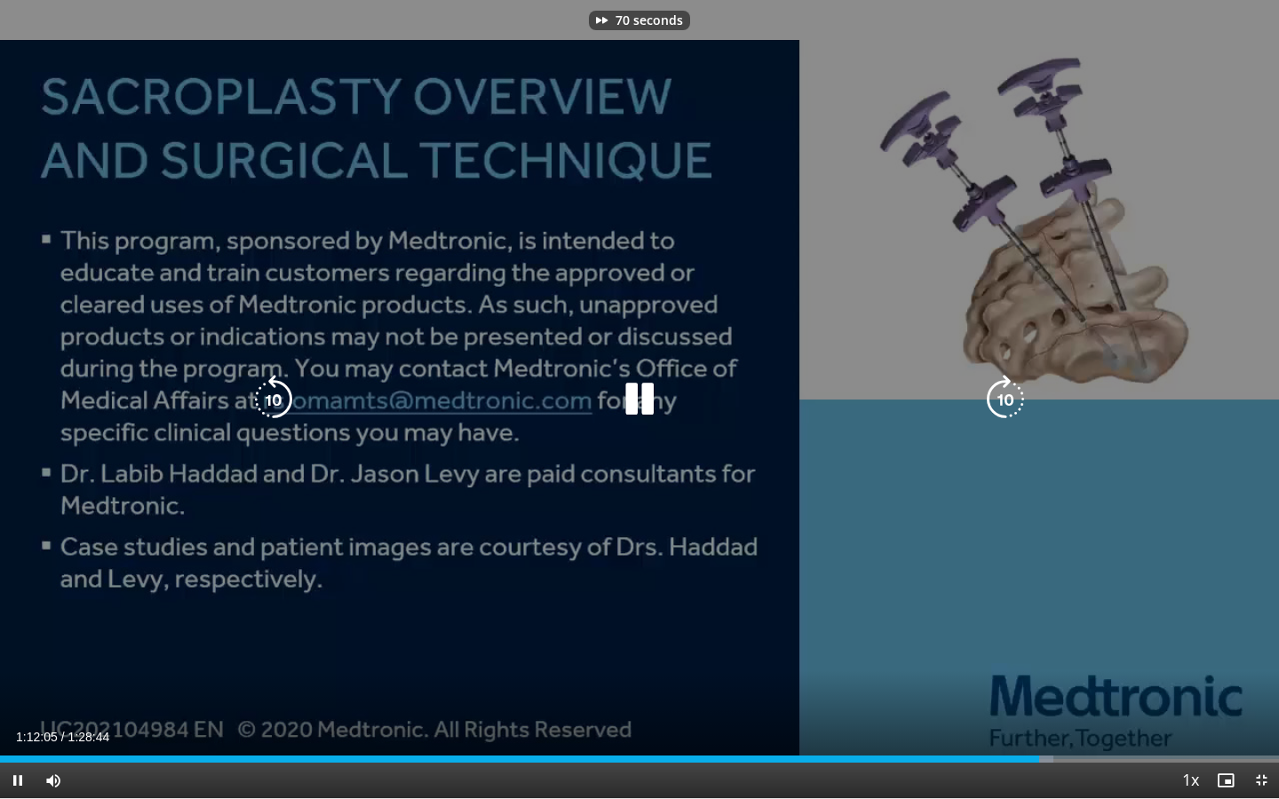
click at [1004, 403] on icon "Video Player" at bounding box center [1006, 400] width 50 height 50
